Goal: Task Accomplishment & Management: Manage account settings

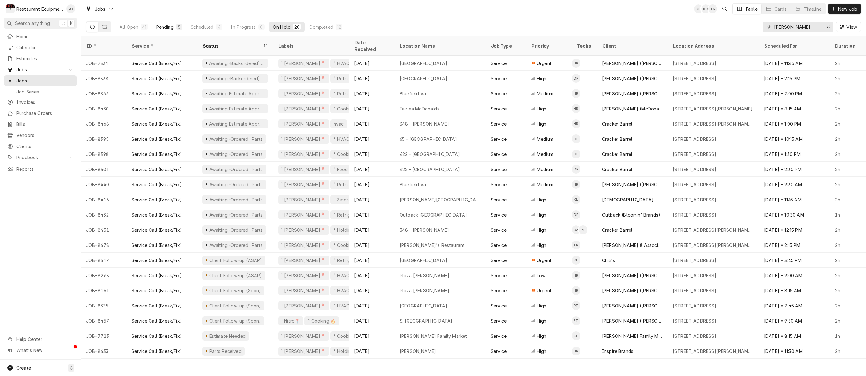
drag, startPoint x: 163, startPoint y: 27, endPoint x: 160, endPoint y: 25, distance: 4.1
click at [163, 27] on div "Pending" at bounding box center [164, 27] width 17 height 7
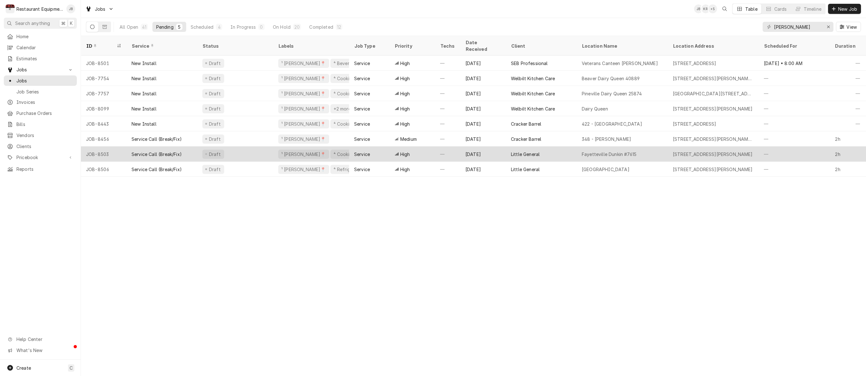
click at [482, 147] on div "Aug 13" at bounding box center [483, 154] width 46 height 15
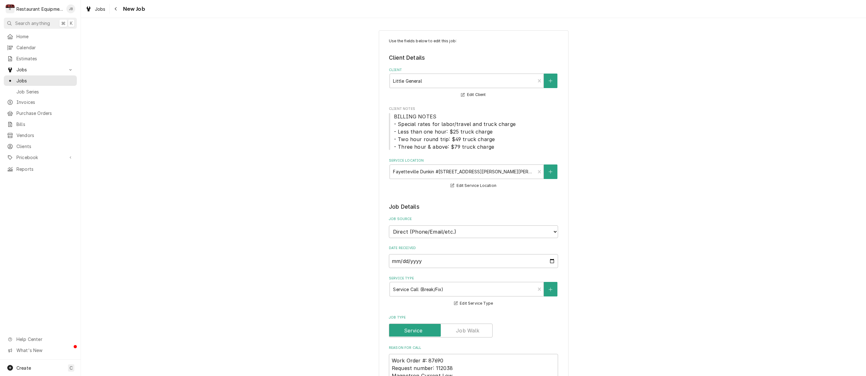
type textarea "x"
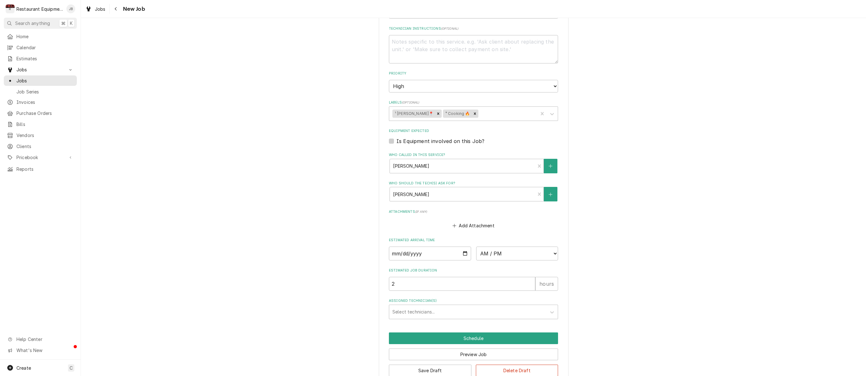
scroll to position [386, 0]
click at [403, 248] on input "Date" at bounding box center [430, 255] width 82 height 14
type input "2025-08-13"
type textarea "x"
select select "10:30:00"
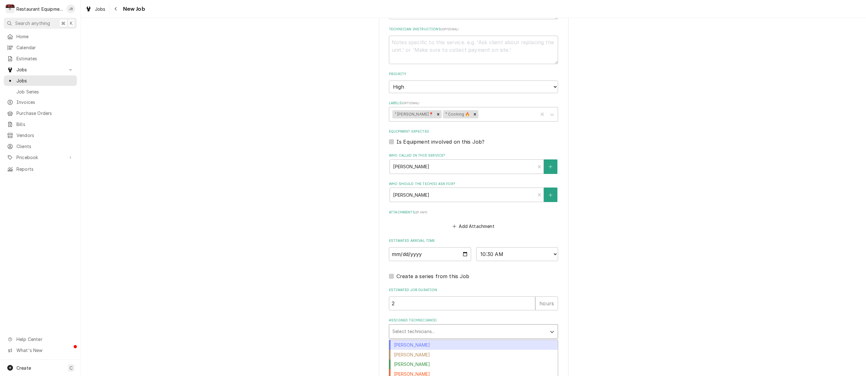
click at [412, 328] on div "Select technicians..." at bounding box center [467, 331] width 151 height 7
click at [408, 341] on div "Hunter Ralston" at bounding box center [473, 346] width 168 height 10
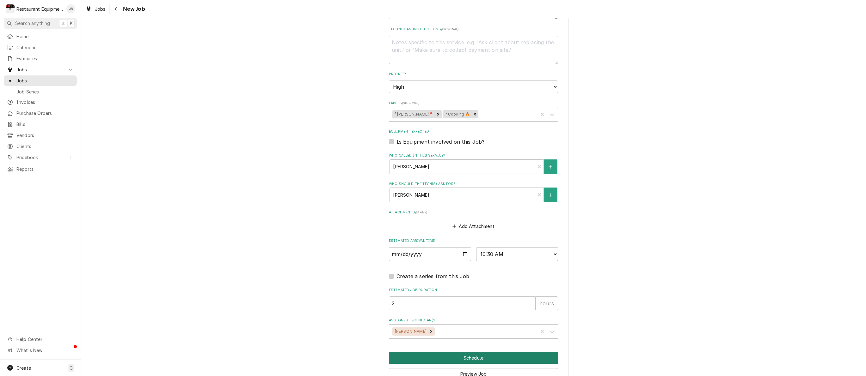
click at [455, 352] on button "Schedule" at bounding box center [473, 358] width 169 height 12
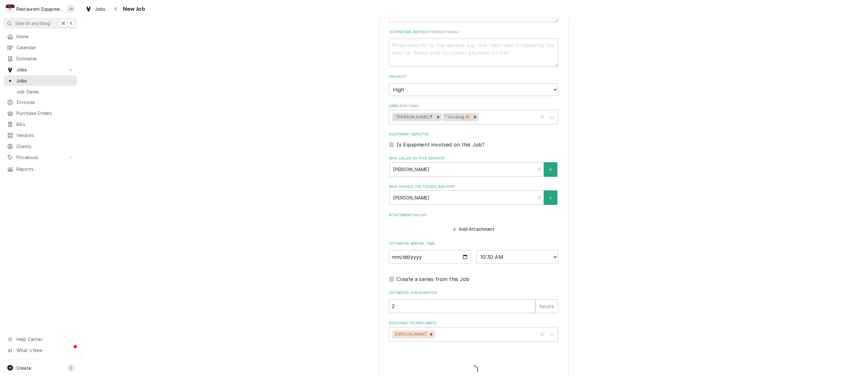
type textarea "x"
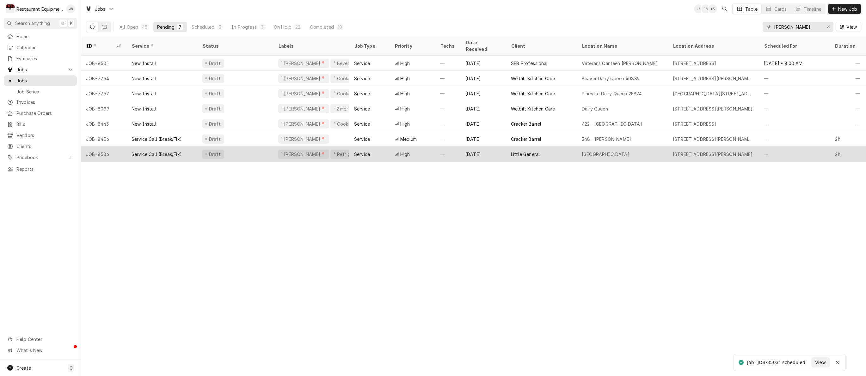
click at [443, 147] on div "—" at bounding box center [447, 154] width 25 height 15
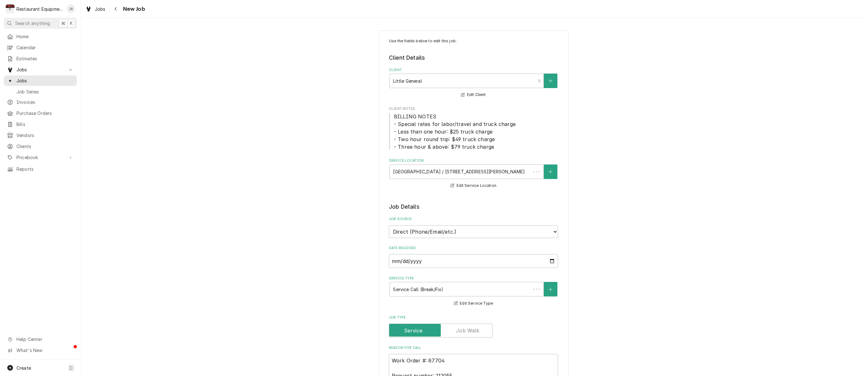
type textarea "x"
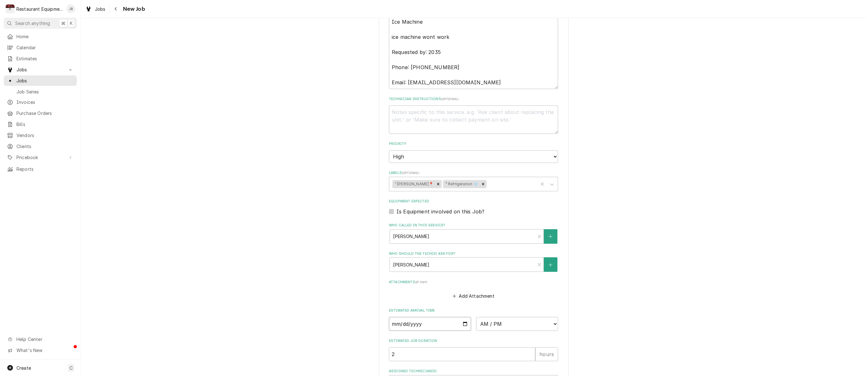
scroll to position [371, 0]
click at [405, 316] on input "Date" at bounding box center [430, 323] width 82 height 14
drag, startPoint x: 404, startPoint y: 308, endPoint x: 406, endPoint y: 310, distance: 3.3
click at [404, 315] on input "Date" at bounding box center [430, 322] width 82 height 14
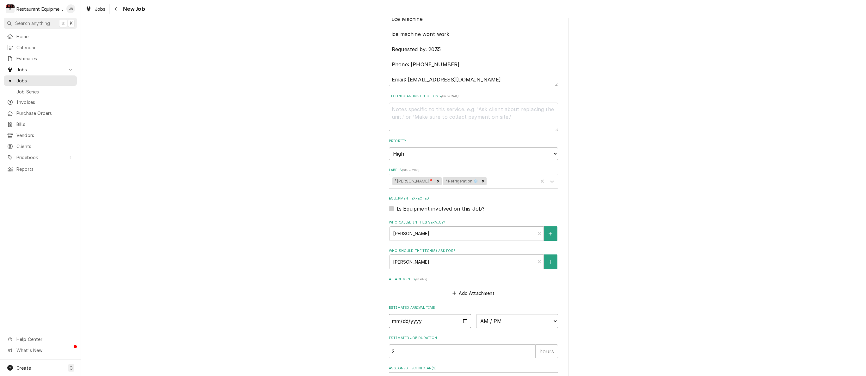
click at [405, 315] on input "Date" at bounding box center [430, 322] width 82 height 14
type input "2025-08-13"
type textarea "x"
select select "10:30:00"
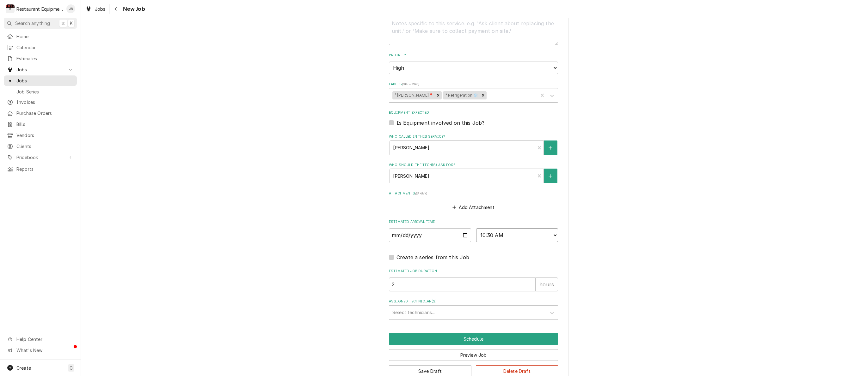
scroll to position [0, 0]
click at [437, 307] on div "Assigned Technician(s)" at bounding box center [467, 312] width 151 height 11
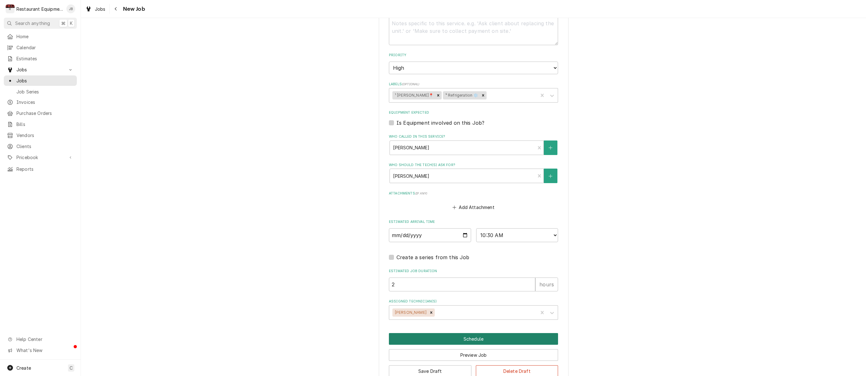
click at [442, 333] on button "Schedule" at bounding box center [473, 339] width 169 height 12
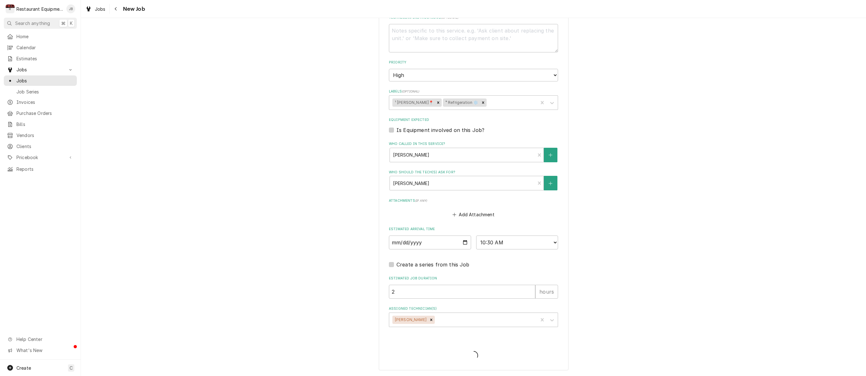
type textarea "x"
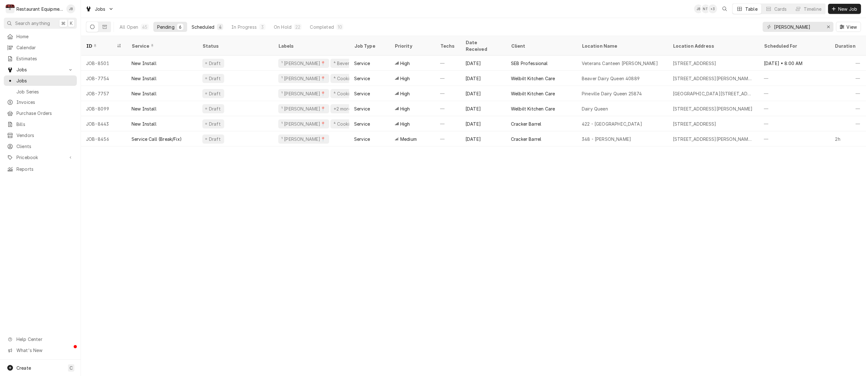
click at [205, 26] on div "Scheduled" at bounding box center [203, 27] width 23 height 7
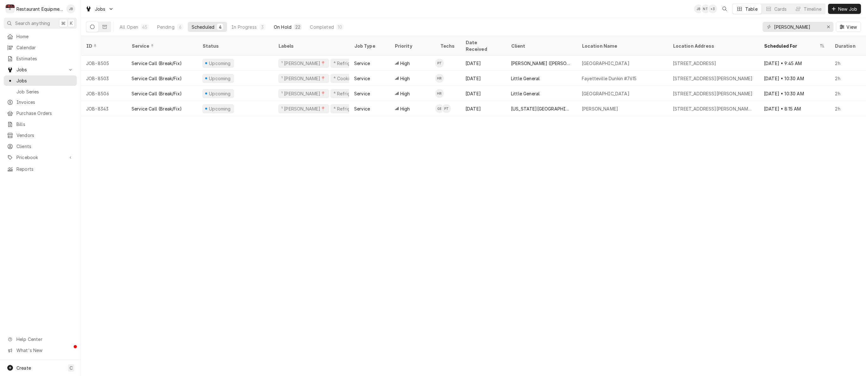
click at [289, 28] on div "On Hold" at bounding box center [283, 27] width 18 height 7
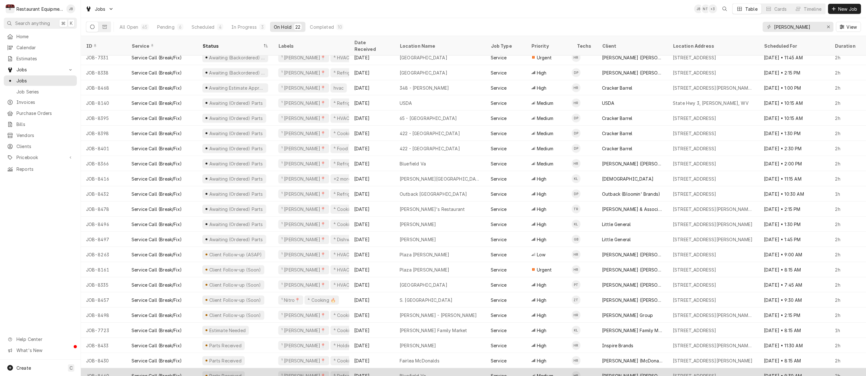
scroll to position [5, 0]
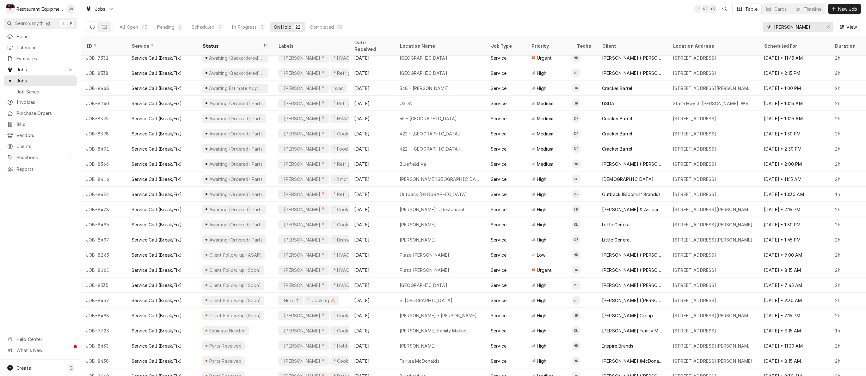
click at [812, 26] on input "beckley" at bounding box center [797, 27] width 47 height 10
type input "b"
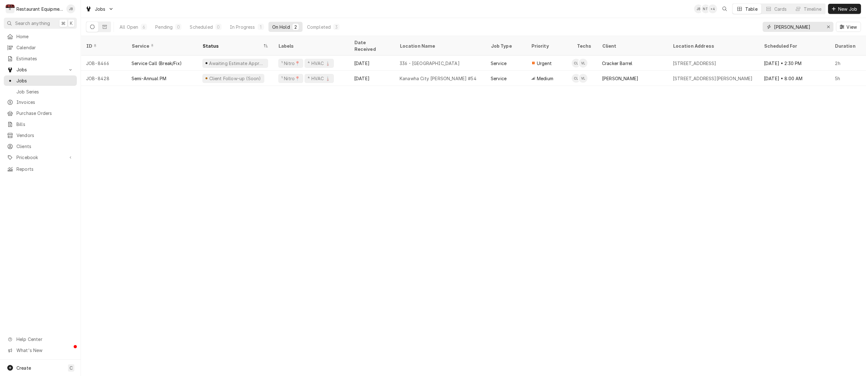
type input "Cole"
drag, startPoint x: 812, startPoint y: 26, endPoint x: 260, endPoint y: 28, distance: 552.5
click at [260, 28] on div "1" at bounding box center [261, 27] width 4 height 7
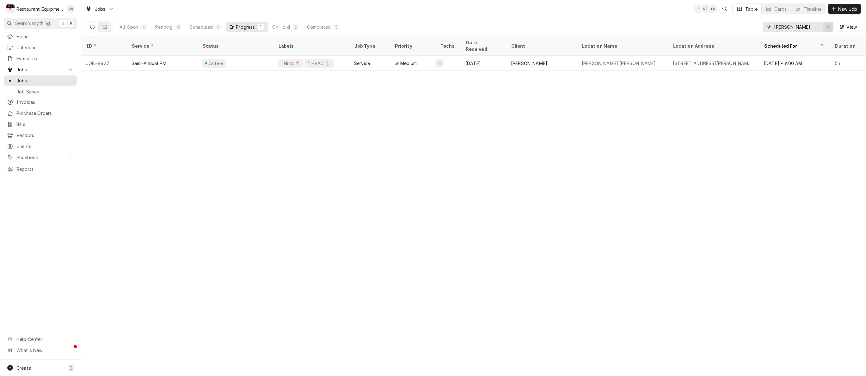
click at [831, 28] on div "Erase input" at bounding box center [828, 27] width 6 height 6
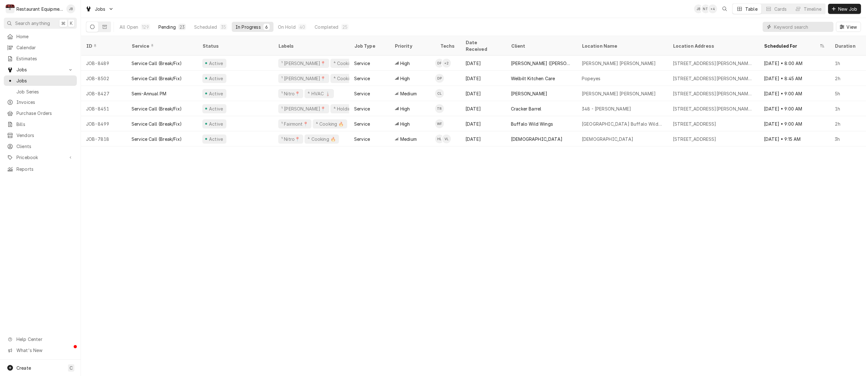
scroll to position [0, 0]
click at [172, 28] on div "Pending" at bounding box center [166, 27] width 17 height 7
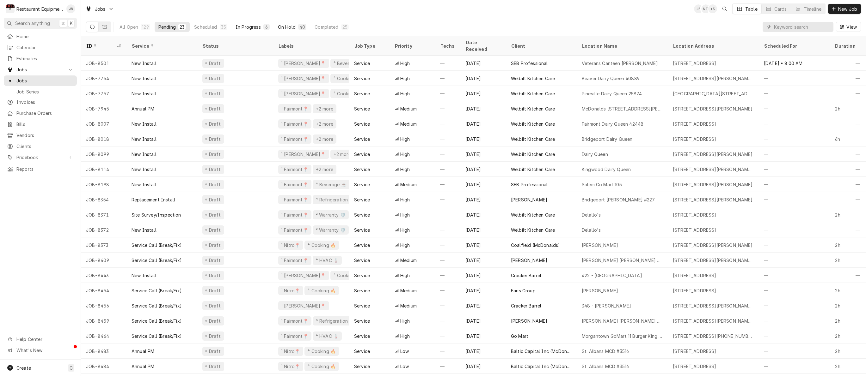
click at [290, 29] on div "On Hold" at bounding box center [287, 27] width 18 height 7
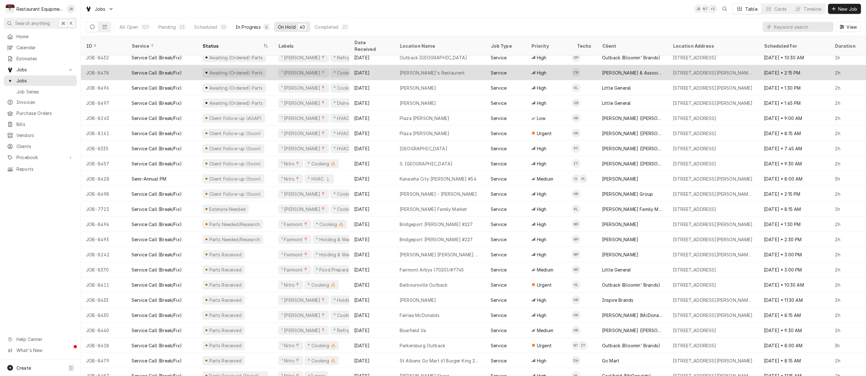
scroll to position [278, 0]
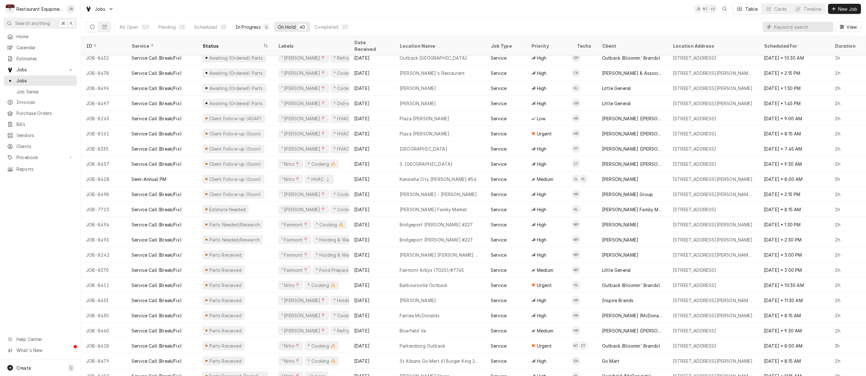
click at [796, 27] on input "Dynamic Content Wrapper" at bounding box center [802, 27] width 56 height 10
click at [247, 28] on div "In Progress" at bounding box center [247, 27] width 25 height 7
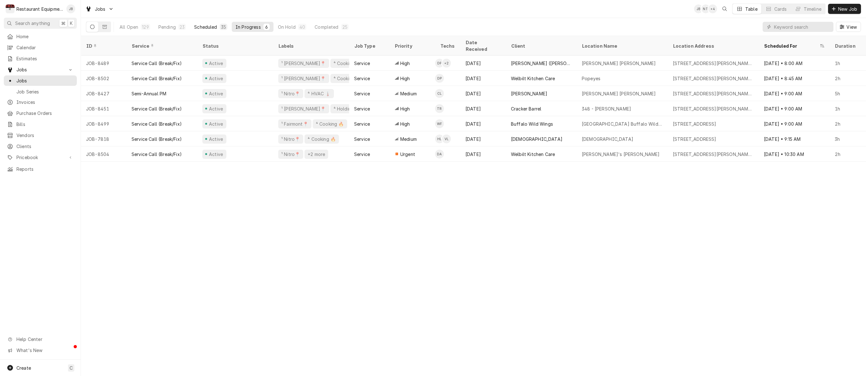
click at [207, 25] on div "Scheduled" at bounding box center [205, 27] width 23 height 7
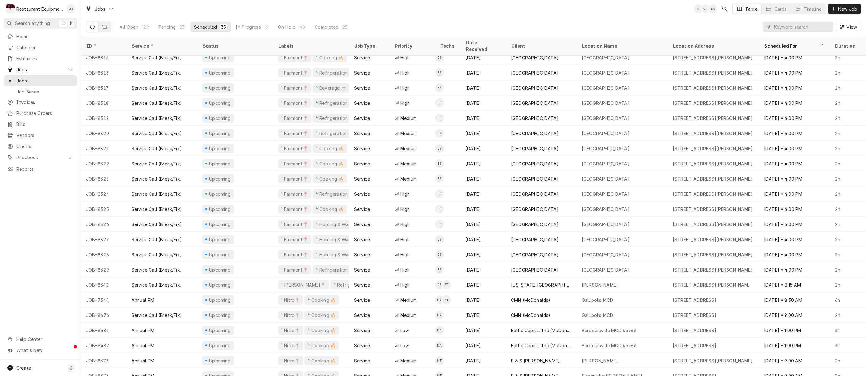
scroll to position [248, 0]
drag, startPoint x: 172, startPoint y: 28, endPoint x: 175, endPoint y: 28, distance: 3.5
click at [175, 28] on div "Pending" at bounding box center [166, 27] width 17 height 7
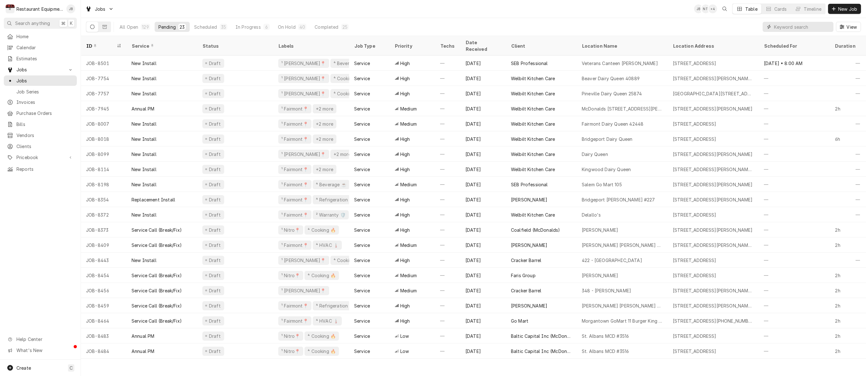
click at [809, 24] on input "Dynamic Content Wrapper" at bounding box center [802, 27] width 56 height 10
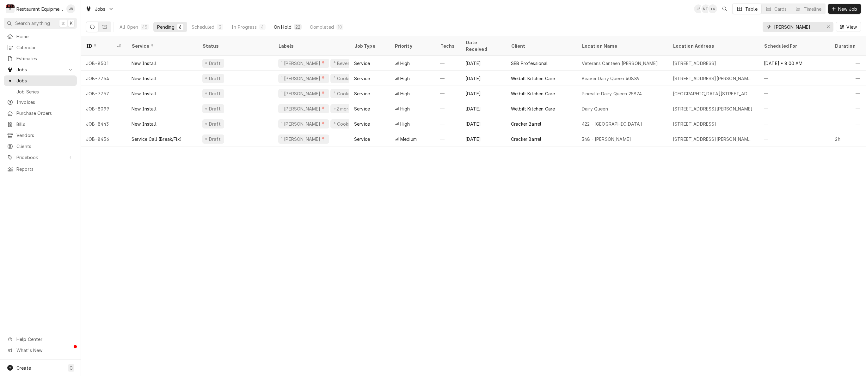
type input "[PERSON_NAME]"
click at [297, 25] on div "22" at bounding box center [297, 27] width 5 height 7
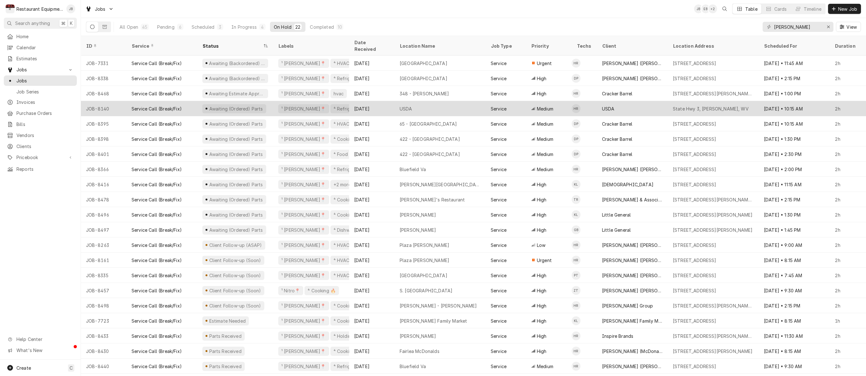
scroll to position [0, 0]
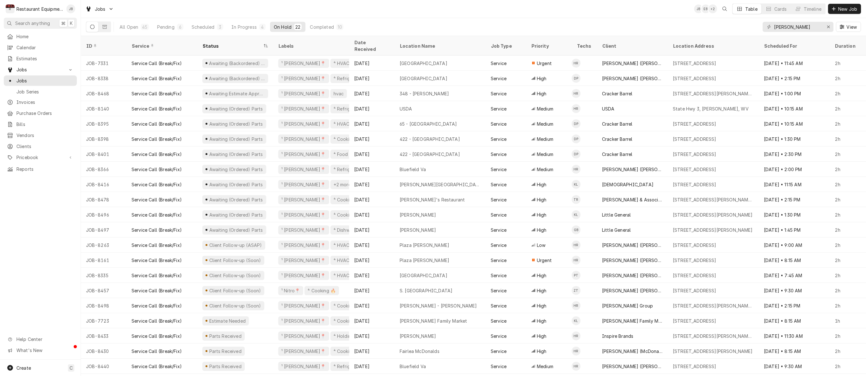
click at [568, 24] on div "All Open 45 Pending 6 Scheduled 3 In Progress 4 On Hold 22 Completed 10 beckley…" at bounding box center [473, 27] width 775 height 18
click at [825, 27] on div "Erase input" at bounding box center [828, 27] width 6 height 6
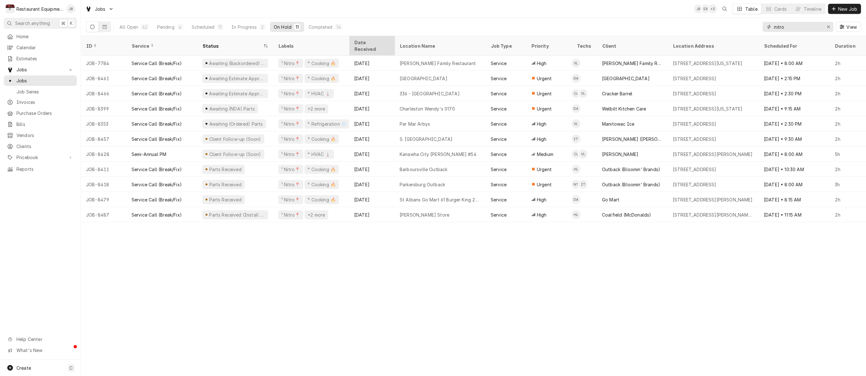
type input "nitro"
click at [360, 42] on div "Date Received" at bounding box center [371, 45] width 34 height 13
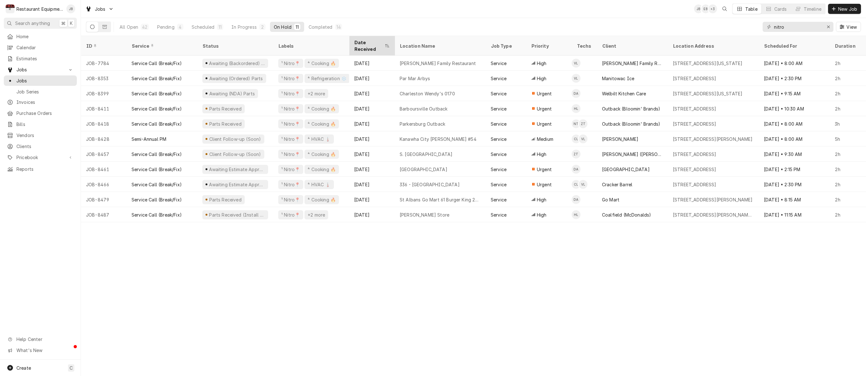
click at [371, 41] on div "Date Received" at bounding box center [368, 45] width 29 height 13
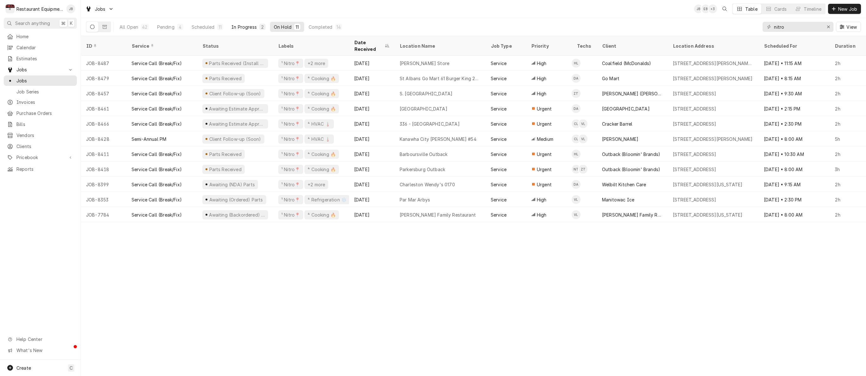
click at [249, 29] on div "In Progress" at bounding box center [243, 27] width 25 height 7
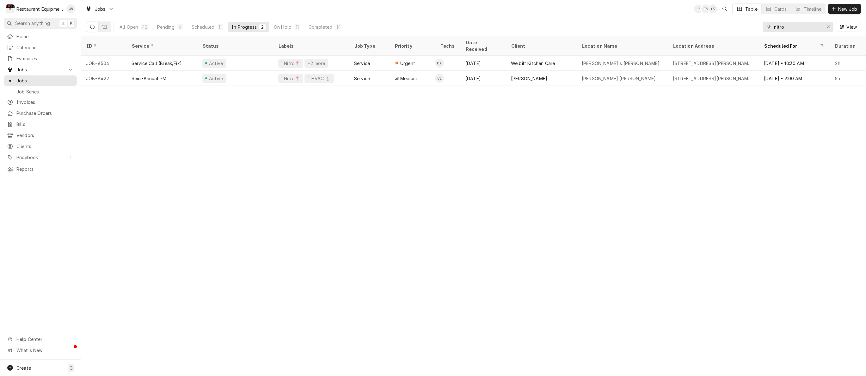
click at [208, 21] on div "All Open 42 Pending 4 Scheduled 11 In Progress 2 On Hold 11 Completed 14" at bounding box center [231, 27] width 230 height 18
click at [208, 25] on div "Scheduled" at bounding box center [203, 27] width 23 height 7
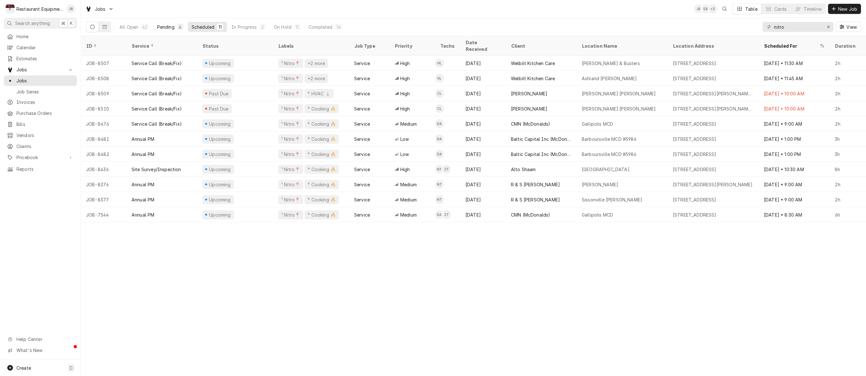
click at [173, 28] on div "Pending" at bounding box center [165, 27] width 17 height 7
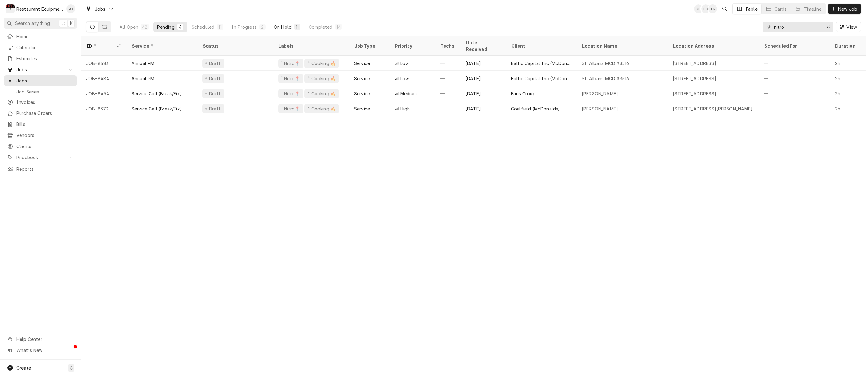
click at [283, 26] on div "On Hold" at bounding box center [283, 27] width 18 height 7
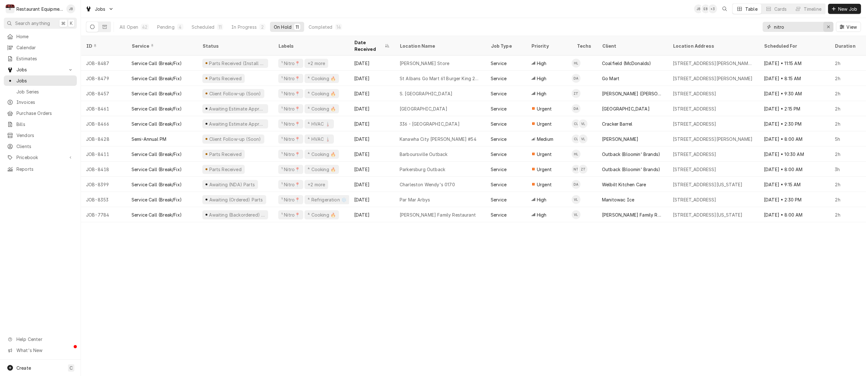
drag, startPoint x: 809, startPoint y: 29, endPoint x: 824, endPoint y: 28, distance: 15.6
click at [809, 29] on input "nitro" at bounding box center [797, 27] width 47 height 10
click at [834, 25] on div "nitro View" at bounding box center [811, 27] width 98 height 18
click at [828, 26] on icon "Erase input" at bounding box center [828, 27] width 3 height 4
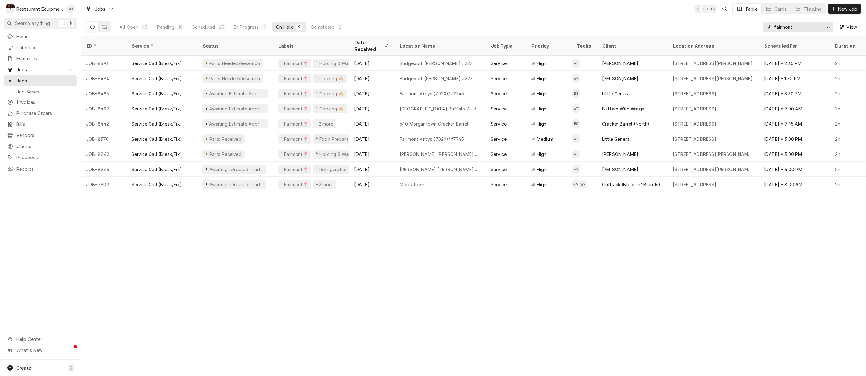
type input "fairmont"
click at [166, 21] on div "All Open 45 Pending 10 Scheduled 23 In Progress 1 On Hold 9 Completed 2" at bounding box center [231, 27] width 231 height 18
click at [168, 27] on div "Pending" at bounding box center [165, 27] width 17 height 7
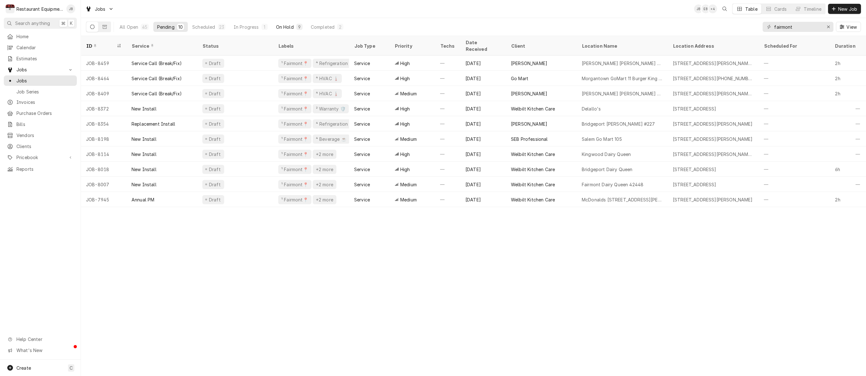
click at [293, 30] on button "On Hold 9" at bounding box center [289, 27] width 34 height 10
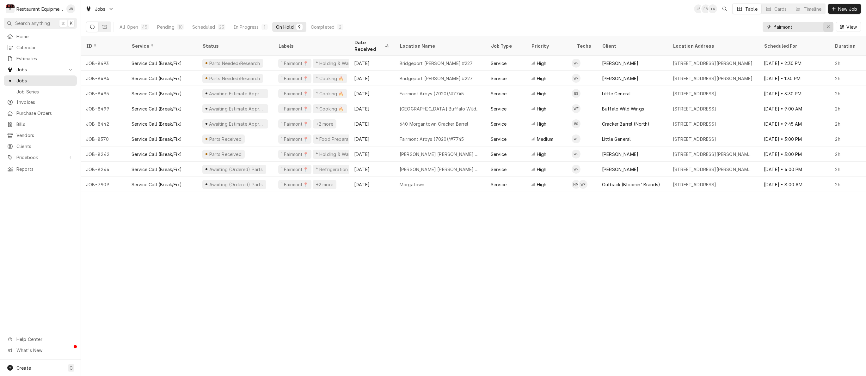
click at [827, 26] on icon "Erase input" at bounding box center [828, 27] width 3 height 4
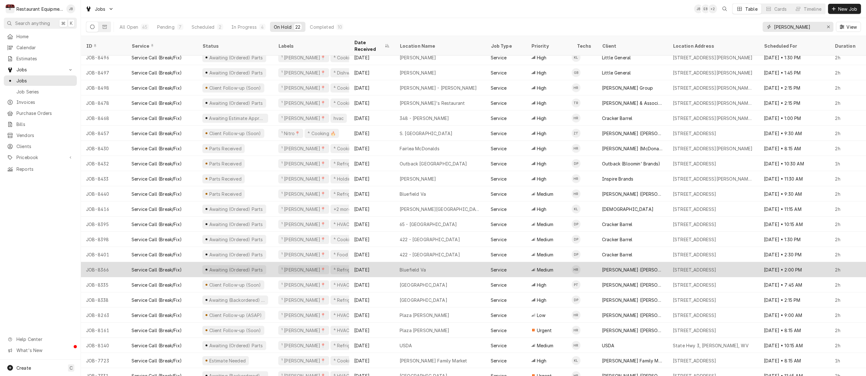
scroll to position [5, 0]
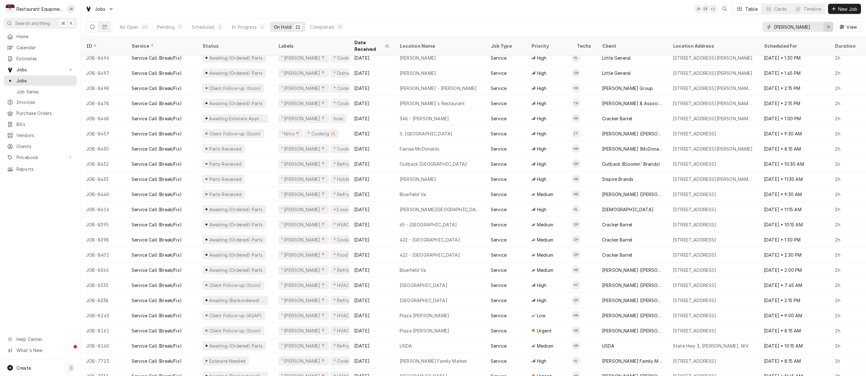
type input "[PERSON_NAME]"
click at [831, 28] on div "Erase input" at bounding box center [828, 27] width 6 height 6
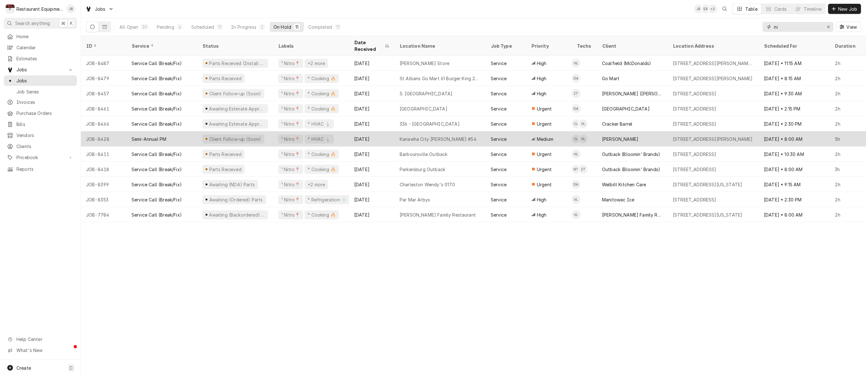
type input "n"
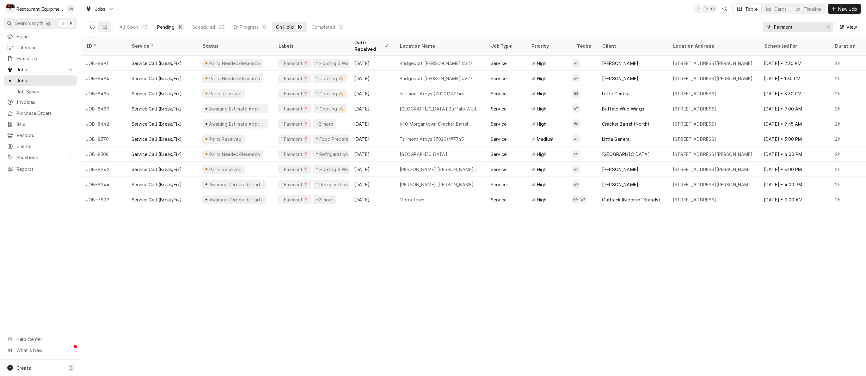
type input "Fairmont"
click at [179, 23] on button "Pending 10" at bounding box center [170, 27] width 34 height 10
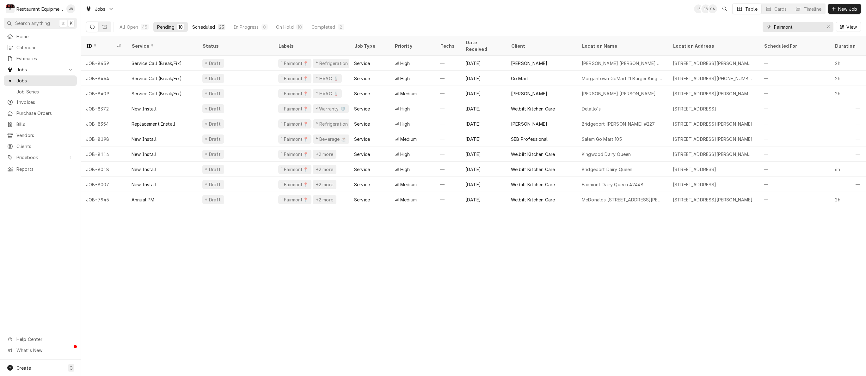
click at [212, 28] on div "Scheduled" at bounding box center [203, 27] width 23 height 7
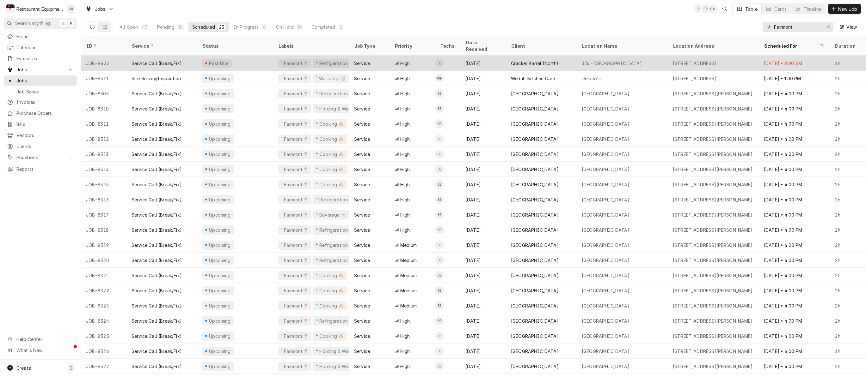
click at [252, 57] on div "Past Due" at bounding box center [235, 63] width 76 height 15
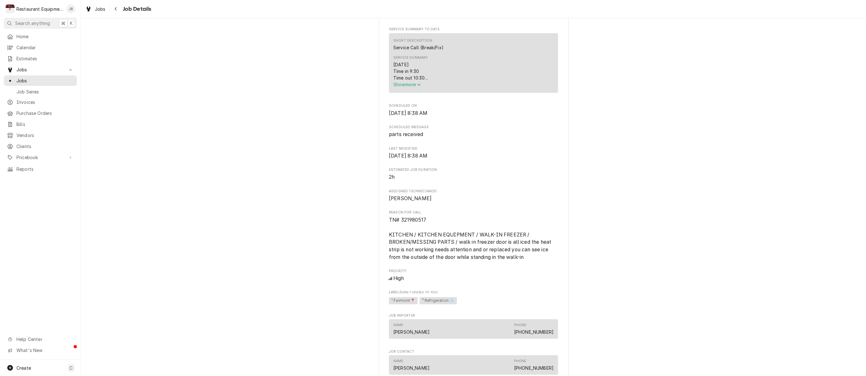
scroll to position [244, 0]
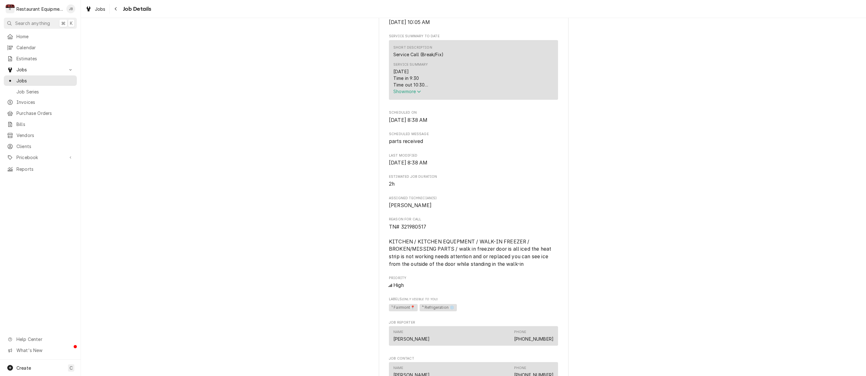
click at [412, 93] on span "Show more" at bounding box center [407, 91] width 28 height 5
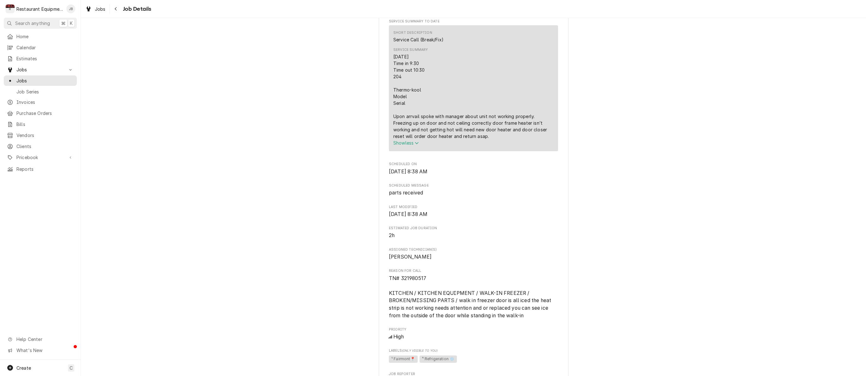
scroll to position [259, 0]
click at [408, 146] on span "Show less" at bounding box center [406, 143] width 26 height 5
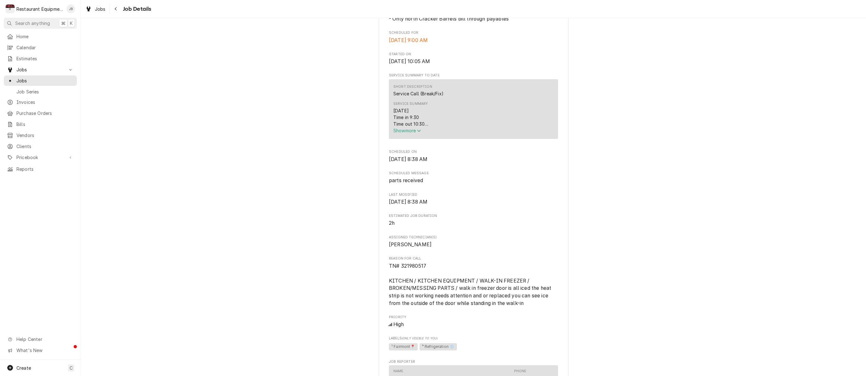
scroll to position [0, 0]
click at [404, 133] on span "Show more" at bounding box center [407, 130] width 28 height 5
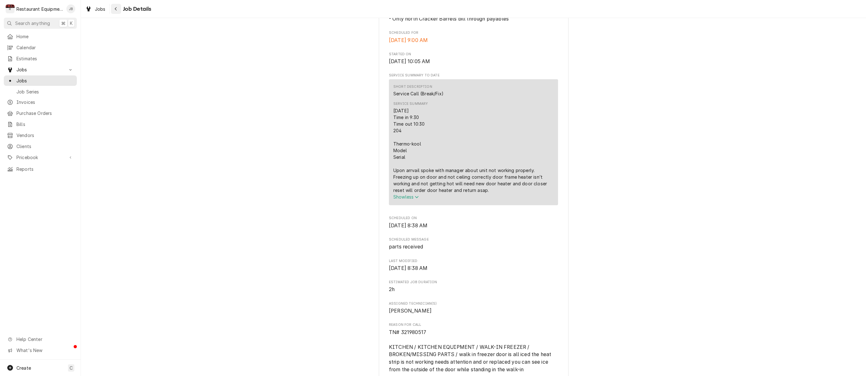
click at [116, 9] on icon "Navigate back" at bounding box center [115, 9] width 3 height 4
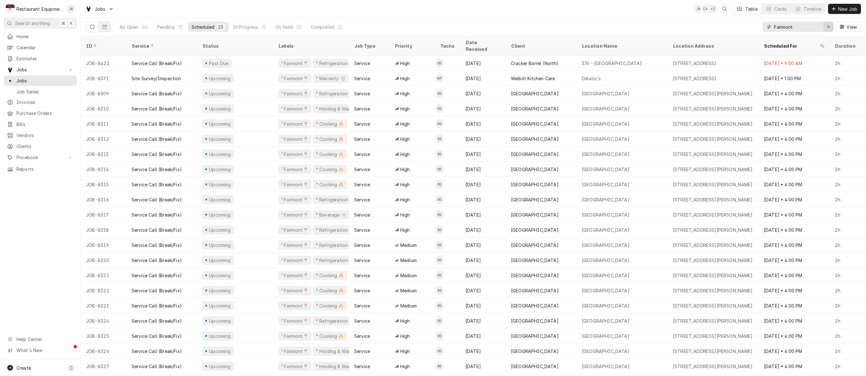
click at [829, 27] on icon "Erase input" at bounding box center [828, 27] width 3 height 4
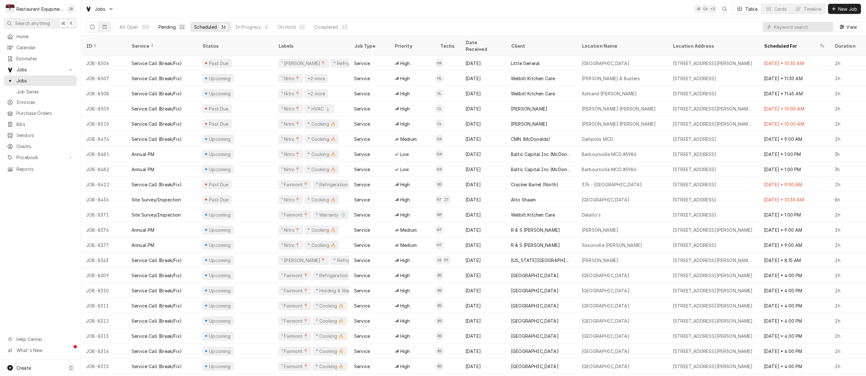
click at [182, 27] on div "22" at bounding box center [182, 27] width 5 height 7
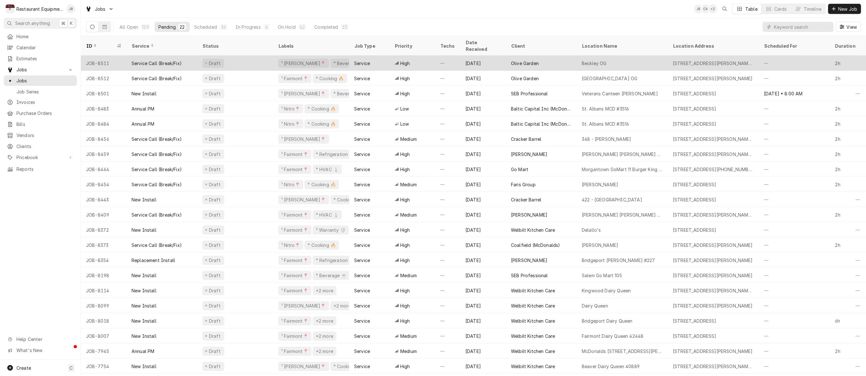
click at [182, 60] on div "Service Call (Break/Fix)" at bounding box center [156, 63] width 50 height 7
click at [195, 56] on div "Service Call (Break/Fix)" at bounding box center [161, 63] width 71 height 15
click at [243, 57] on div "Draft" at bounding box center [235, 63] width 76 height 15
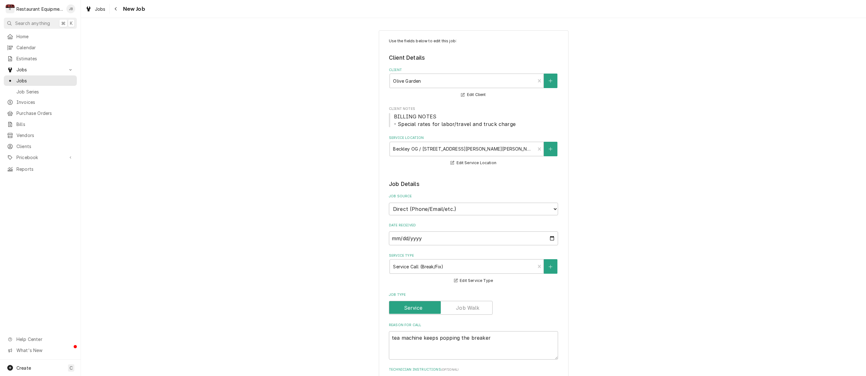
type textarea "x"
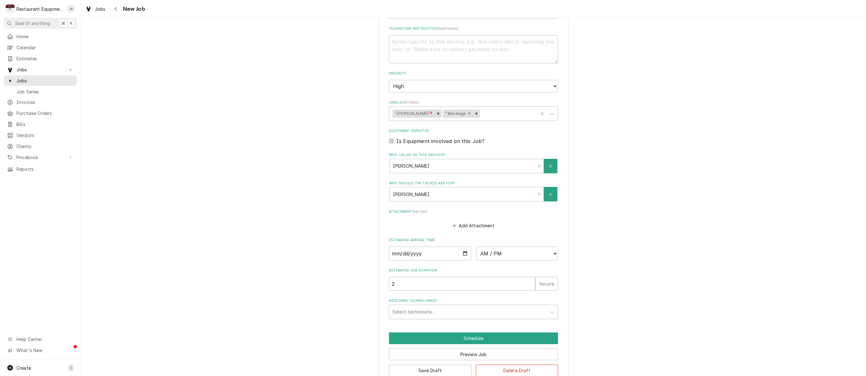
scroll to position [341, 0]
click at [406, 248] on input "Date" at bounding box center [430, 255] width 82 height 14
type input "[DATE]"
type textarea "x"
select select "12:00:00"
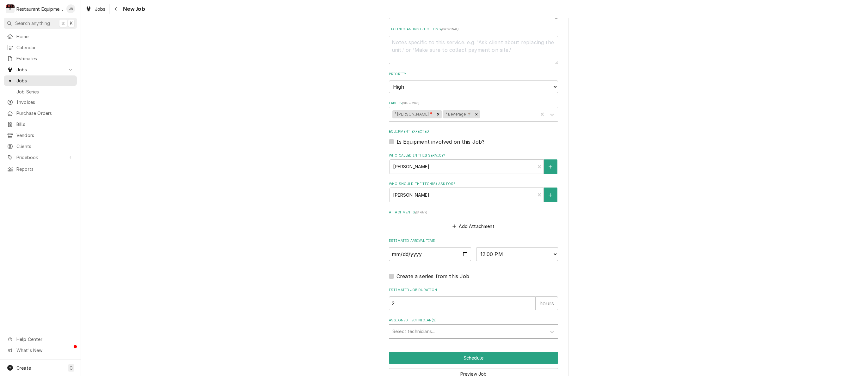
click at [402, 328] on div "Select technicians..." at bounding box center [467, 331] width 151 height 7
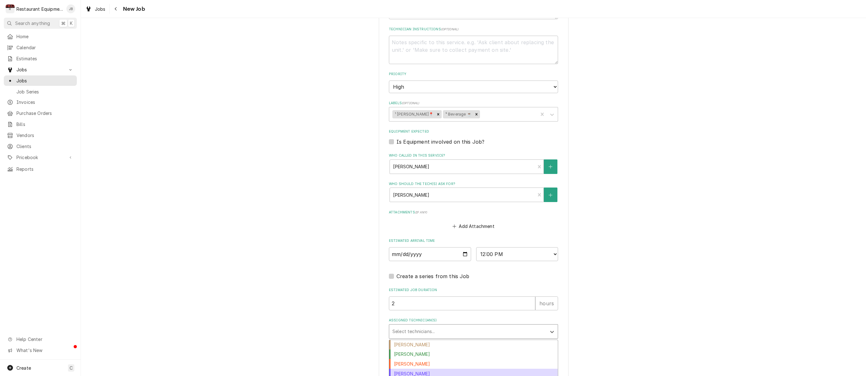
scroll to position [27, 0]
click at [413, 353] on div "[PERSON_NAME]" at bounding box center [473, 358] width 168 height 10
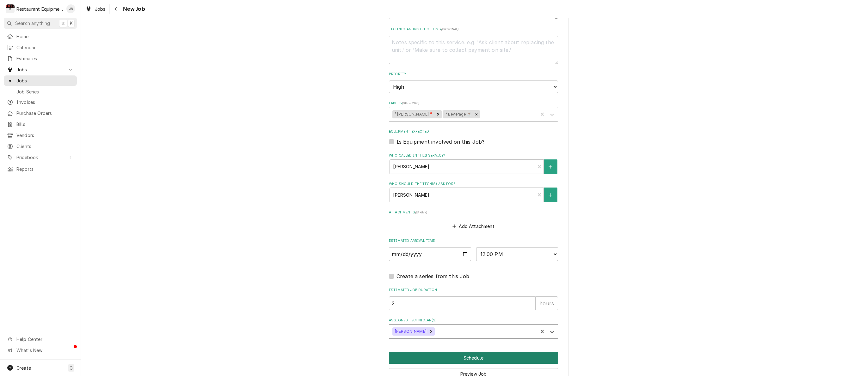
click at [417, 352] on button "Schedule" at bounding box center [473, 358] width 169 height 12
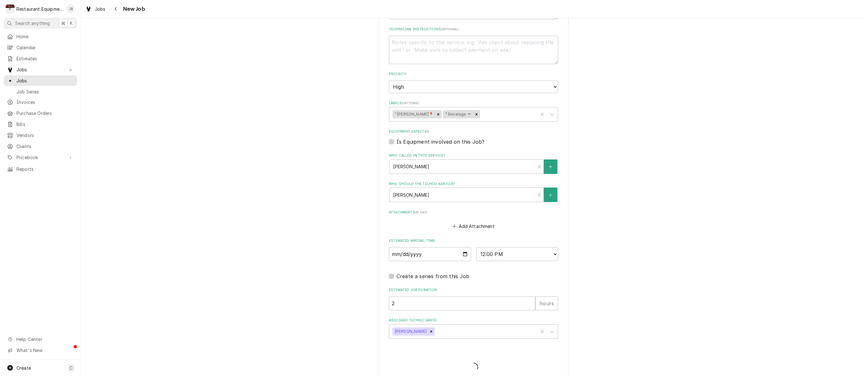
type textarea "x"
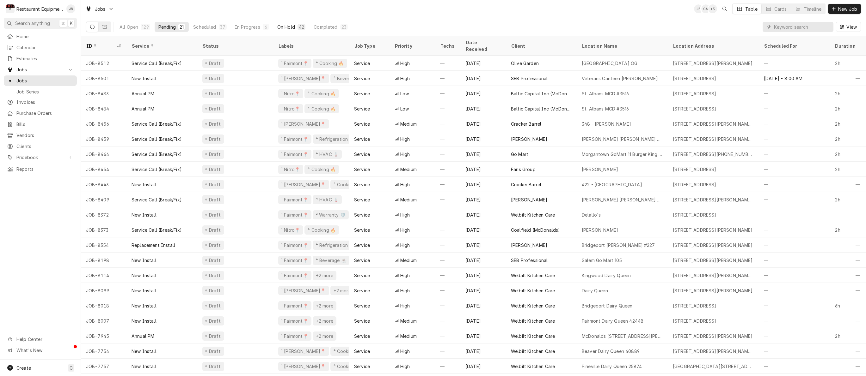
click at [293, 28] on div "On Hold" at bounding box center [286, 27] width 18 height 7
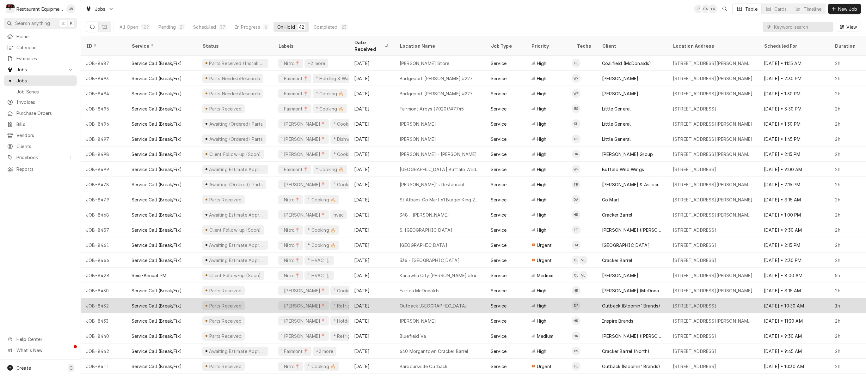
click at [467, 299] on div "Outback [GEOGRAPHIC_DATA]" at bounding box center [439, 305] width 91 height 15
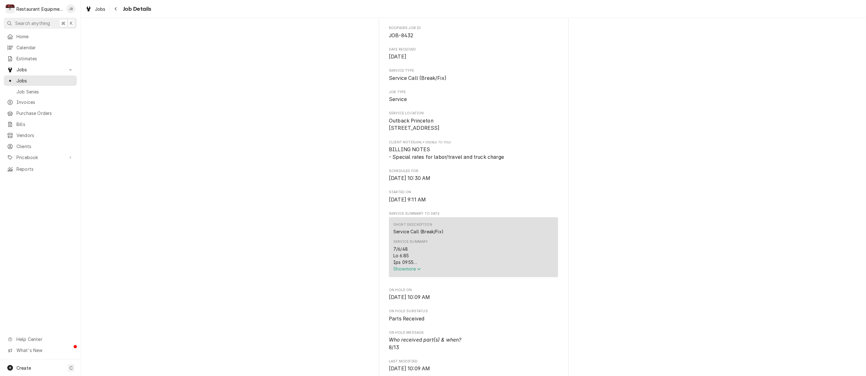
scroll to position [61, 0]
click at [396, 270] on span "Show more" at bounding box center [407, 267] width 28 height 5
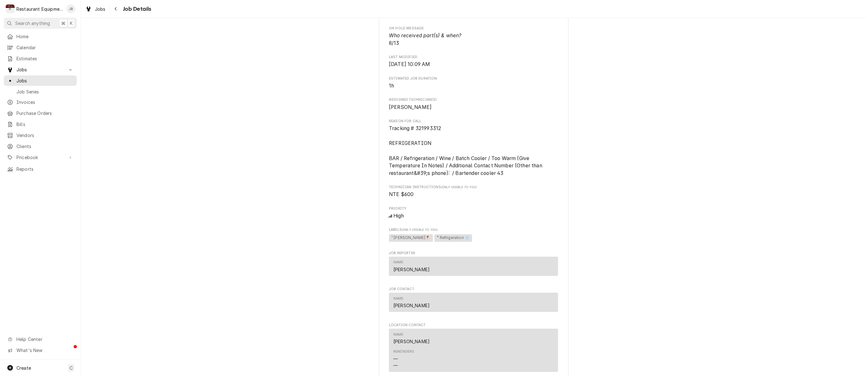
scroll to position [803, 0]
click at [117, 8] on icon "Navigate back" at bounding box center [115, 9] width 3 height 4
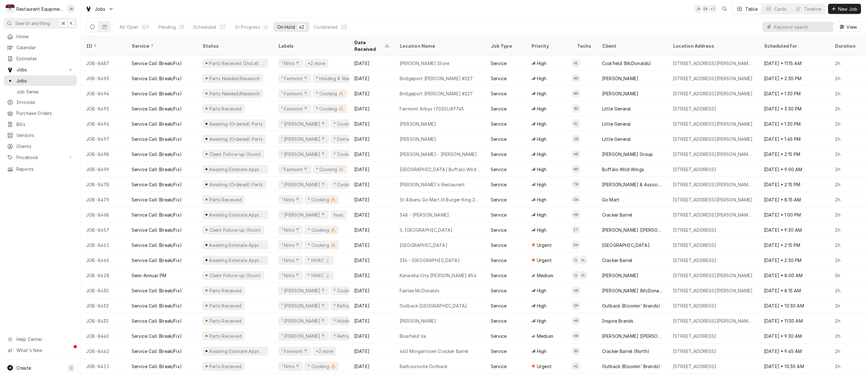
click at [792, 27] on input "Dynamic Content Wrapper" at bounding box center [802, 27] width 56 height 10
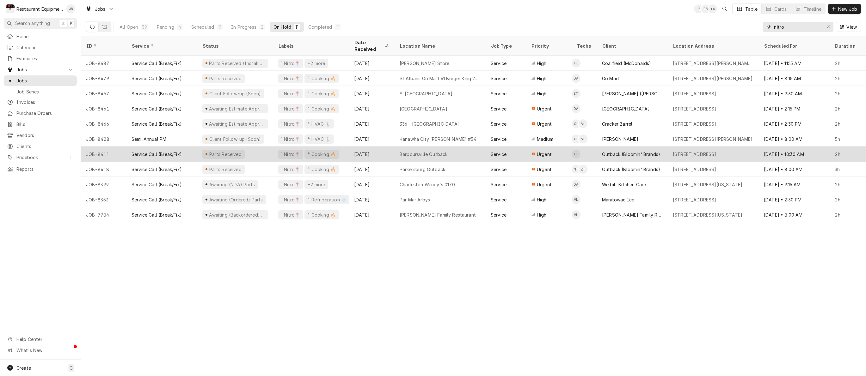
type input "nitro"
click at [469, 147] on div "Barboursville Outback" at bounding box center [439, 154] width 91 height 15
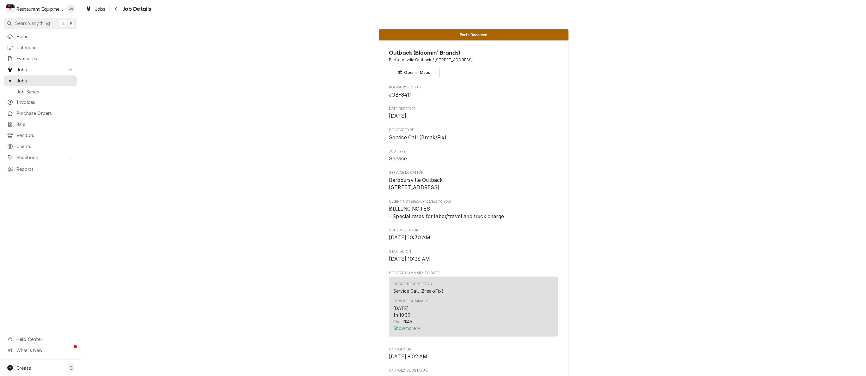
click at [412, 329] on span "Show more" at bounding box center [407, 328] width 28 height 5
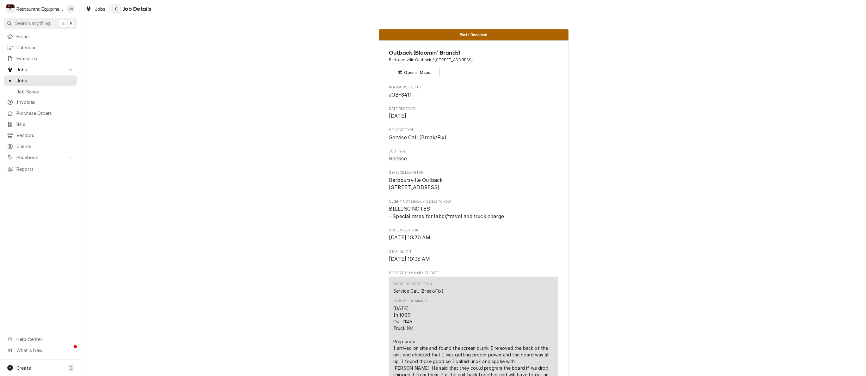
click at [117, 13] on button "Navigate back" at bounding box center [116, 9] width 10 height 10
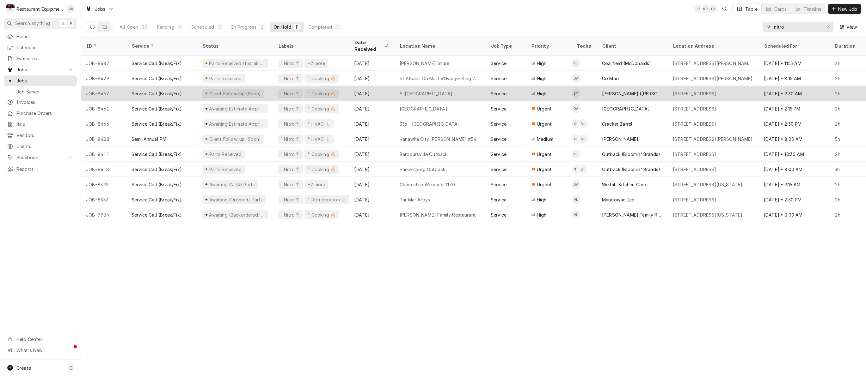
click at [388, 87] on div "[DATE]" at bounding box center [372, 93] width 46 height 15
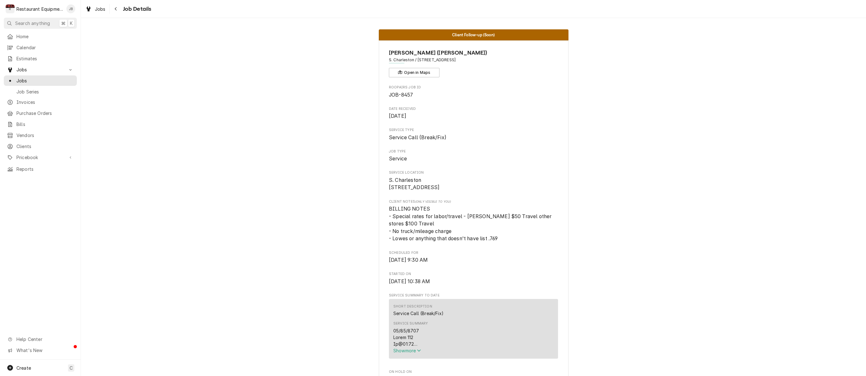
click at [400, 351] on span "Show more" at bounding box center [407, 350] width 28 height 5
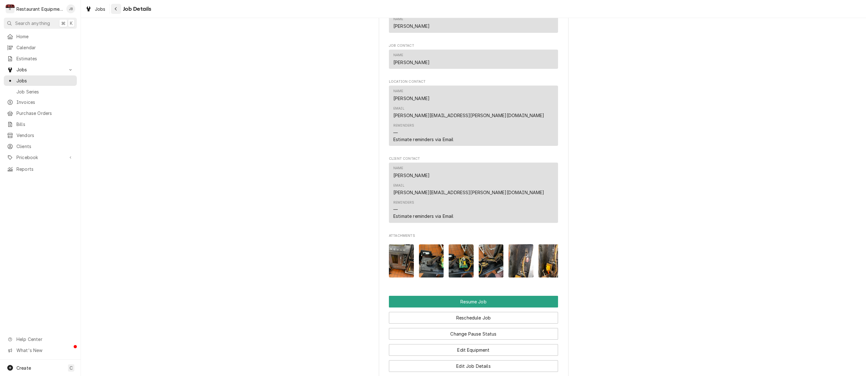
click at [116, 11] on div "Navigate back" at bounding box center [116, 9] width 6 height 6
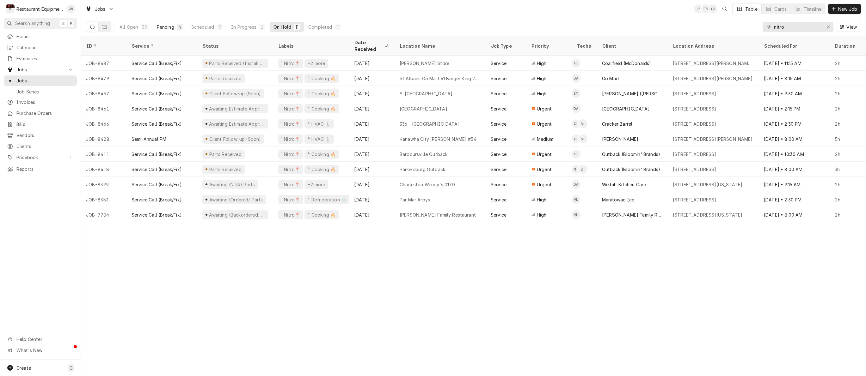
click at [168, 26] on div "Pending" at bounding box center [165, 27] width 17 height 7
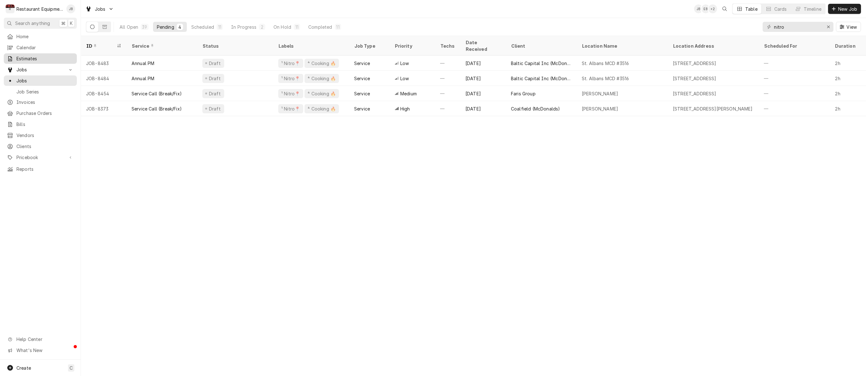
click at [30, 58] on span "Estimates" at bounding box center [44, 58] width 57 height 7
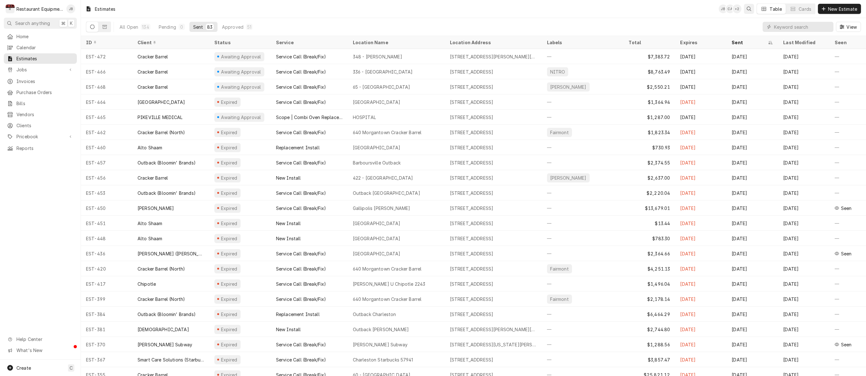
click at [750, 9] on icon "Open search" at bounding box center [749, 9] width 4 height 4
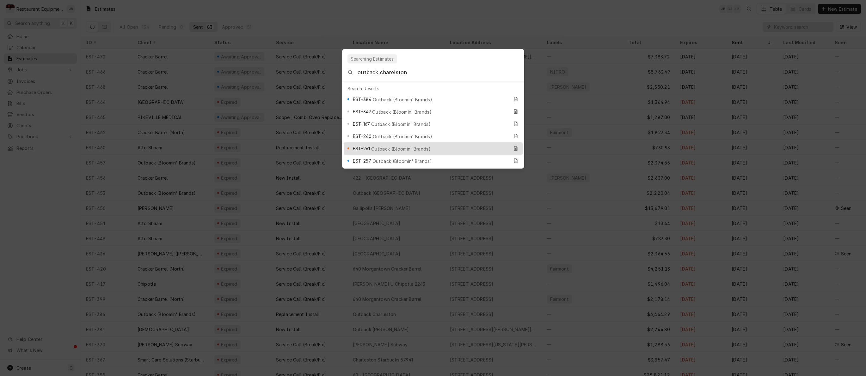
type input "outback charelston"
click at [426, 145] on div "EST-261 Outback (Bloomin' Brands)" at bounding box center [431, 148] width 156 height 7
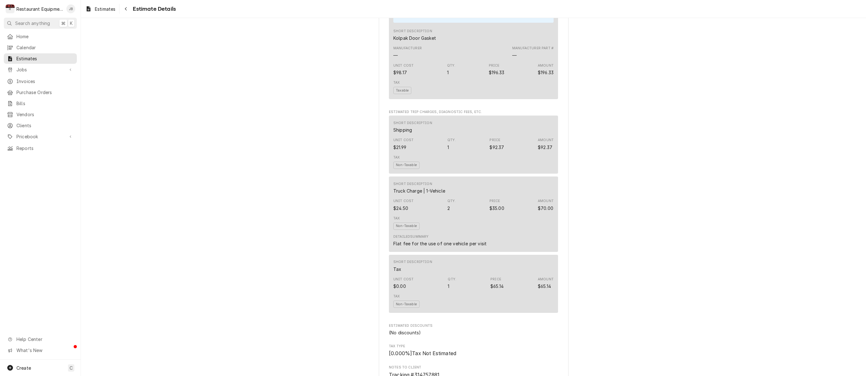
scroll to position [856, 0]
click at [127, 9] on icon "Navigate back" at bounding box center [126, 9] width 3 height 4
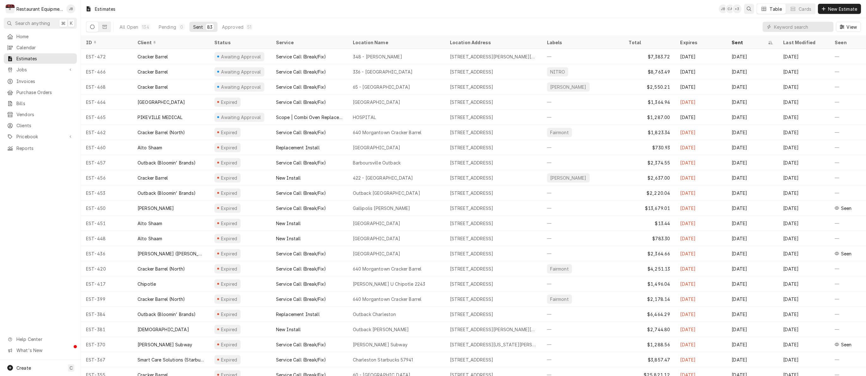
click at [750, 8] on icon "Open search" at bounding box center [749, 9] width 4 height 4
drag, startPoint x: 12, startPoint y: 169, endPoint x: 15, endPoint y: 168, distance: 3.3
click at [14, 168] on body "R Restaurant Equipment Diagnostics JB Search anything ⌘ K Home Calendar Estimat…" at bounding box center [433, 188] width 866 height 376
click at [24, 57] on span "Estimates" at bounding box center [44, 58] width 57 height 7
click at [778, 28] on input "Dynamic Content Wrapper" at bounding box center [802, 27] width 56 height 10
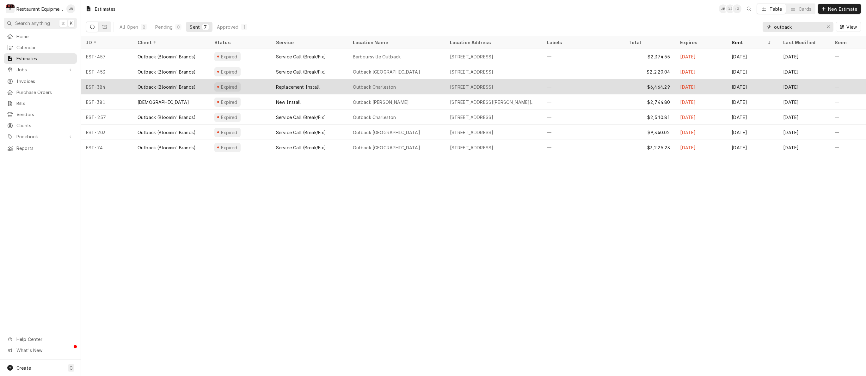
type input "outback"
click at [581, 90] on div "—" at bounding box center [583, 86] width 82 height 15
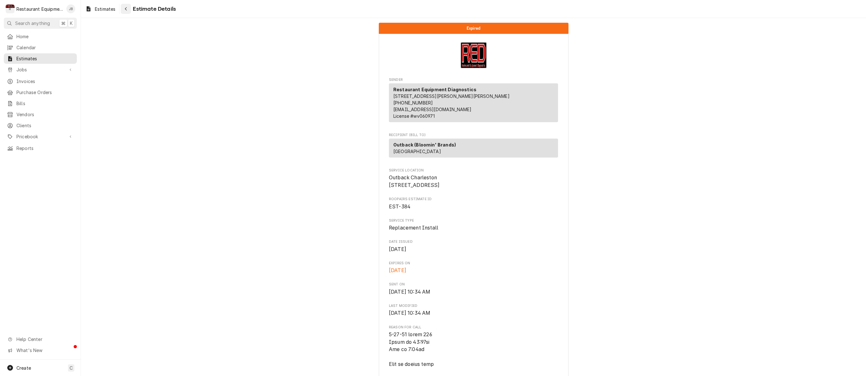
click at [129, 10] on div "Navigate back" at bounding box center [126, 9] width 6 height 6
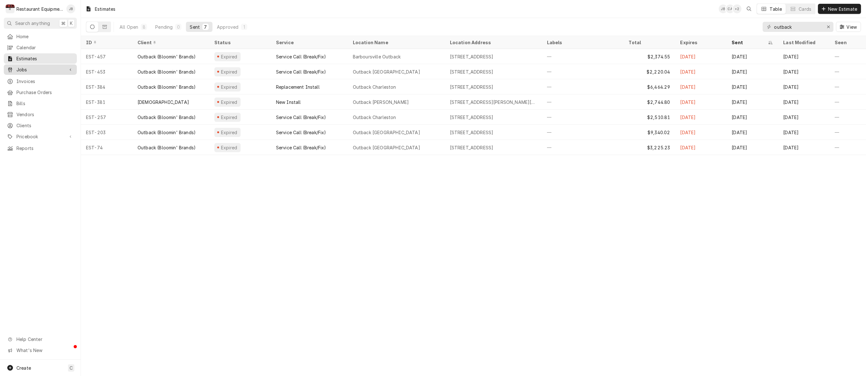
click at [24, 69] on span "Jobs" at bounding box center [40, 69] width 48 height 7
click at [30, 77] on span "Jobs" at bounding box center [44, 80] width 57 height 7
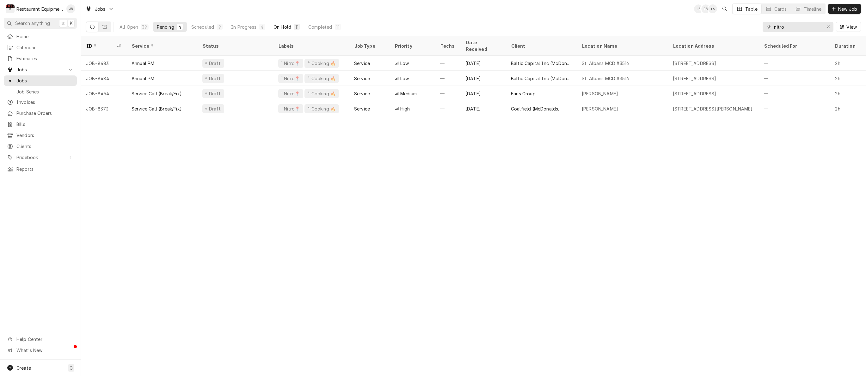
click at [287, 28] on div "On Hold" at bounding box center [282, 27] width 18 height 7
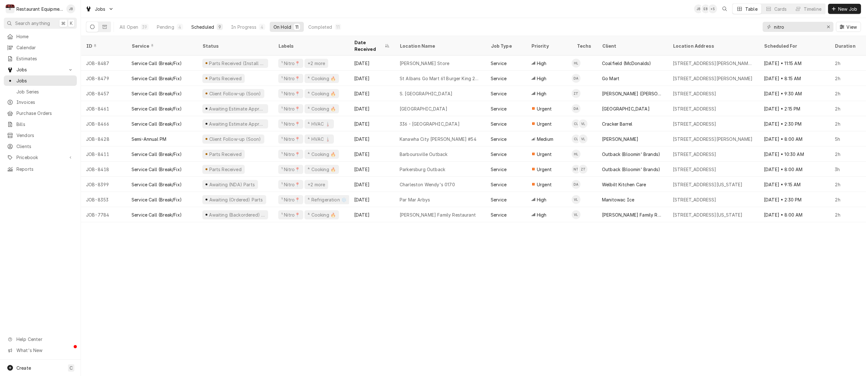
click at [212, 24] on div "Scheduled" at bounding box center [202, 27] width 23 height 7
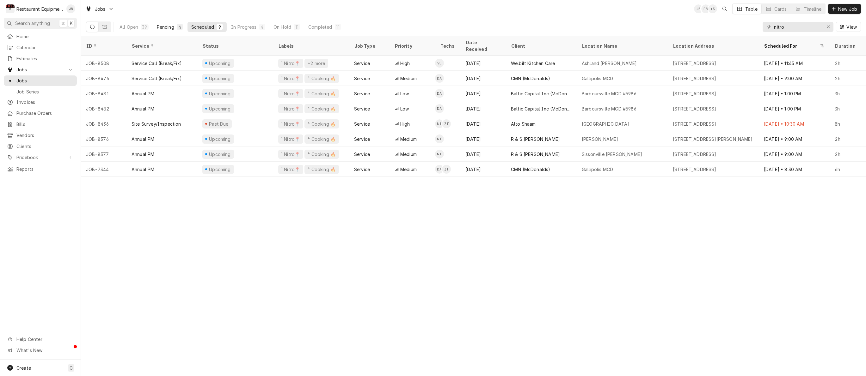
click at [177, 25] on div "4" at bounding box center [180, 27] width 6 height 6
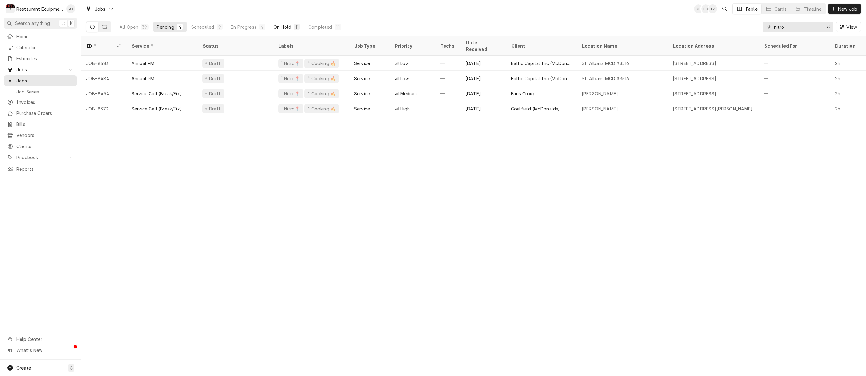
click at [282, 26] on div "On Hold" at bounding box center [282, 27] width 18 height 7
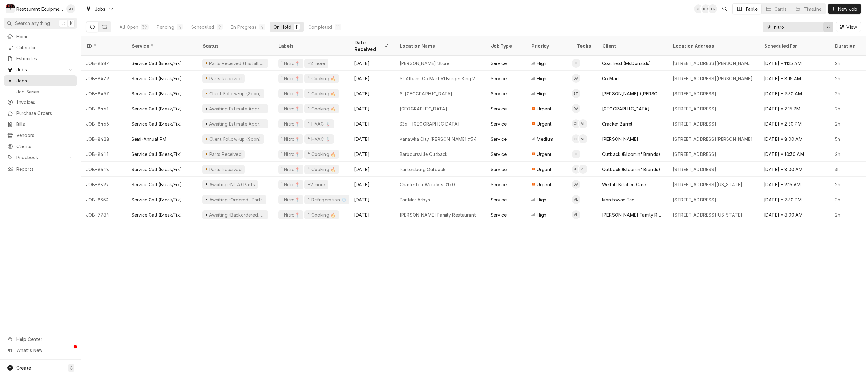
click at [827, 27] on icon "Erase input" at bounding box center [828, 27] width 3 height 4
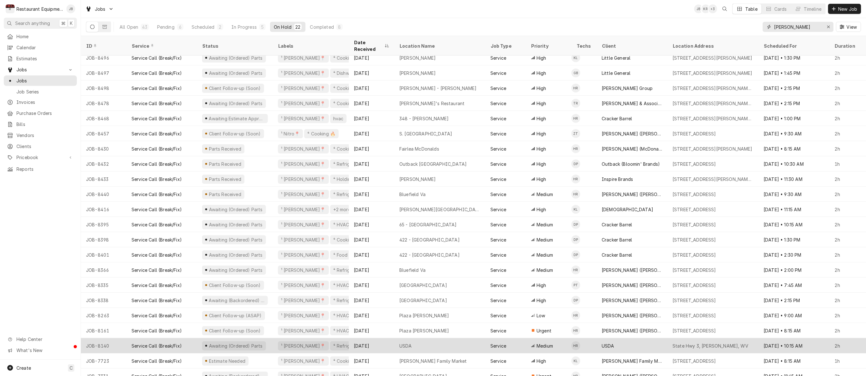
scroll to position [5, 0]
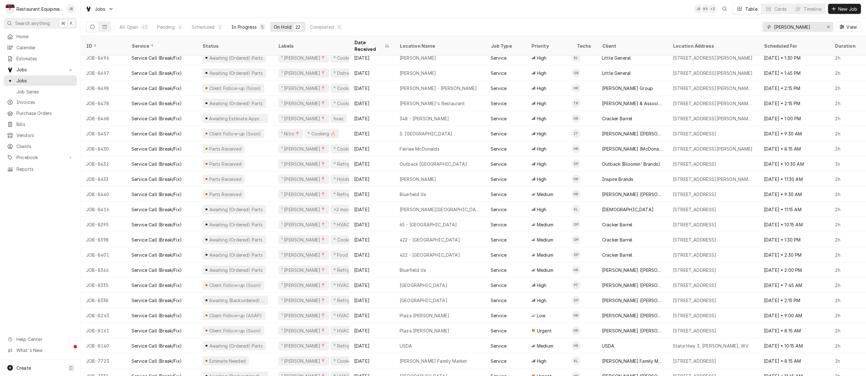
type input "beckley"
click at [243, 28] on div "In Progress" at bounding box center [243, 27] width 25 height 7
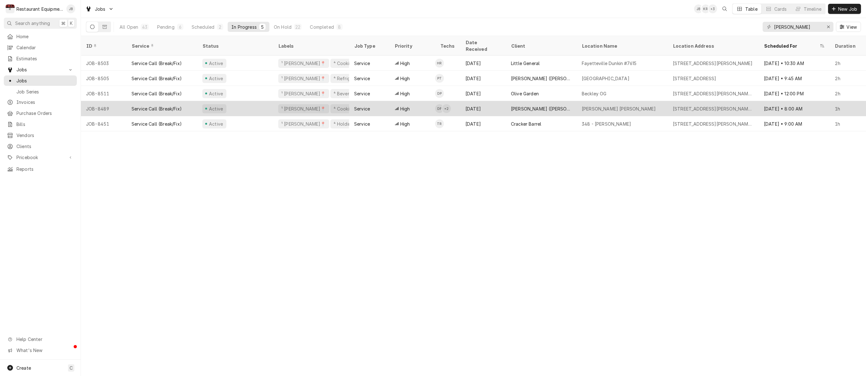
click at [449, 104] on div "'s Avatar" at bounding box center [446, 108] width 9 height 9
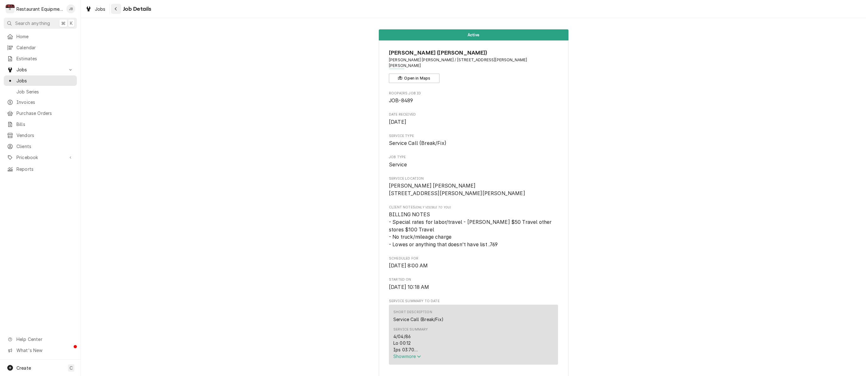
click at [116, 8] on icon "Navigate back" at bounding box center [115, 9] width 3 height 4
